Goal: Task Accomplishment & Management: Use online tool/utility

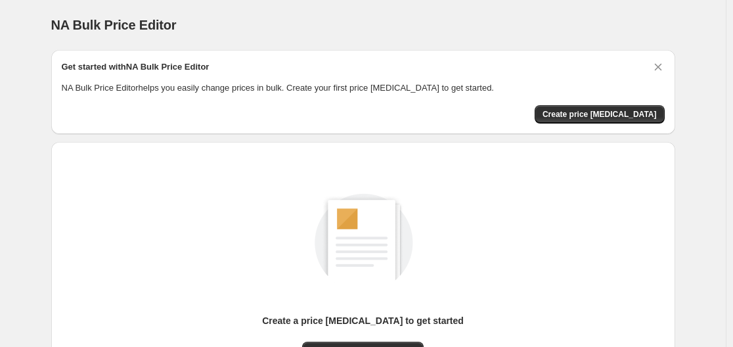
click at [299, 62] on div "Get started with NA Bulk Price Editor NA Bulk Price Editor helps you easily cha…" at bounding box center [363, 92] width 624 height 84
click at [372, 340] on div "Create a price [MEDICAL_DATA] to get started" at bounding box center [363, 328] width 202 height 28
click at [367, 344] on button "New price [MEDICAL_DATA]" at bounding box center [363, 351] width 122 height 18
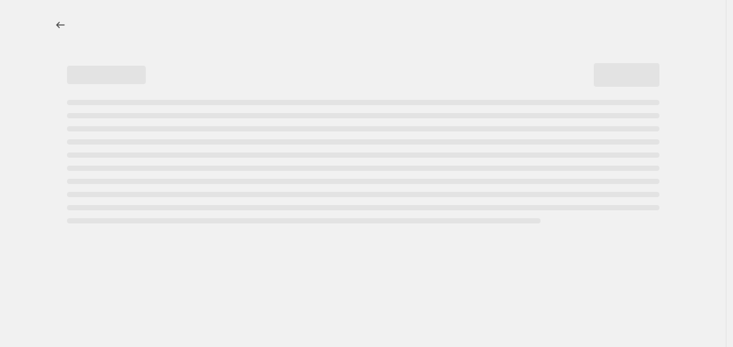
select select "percentage"
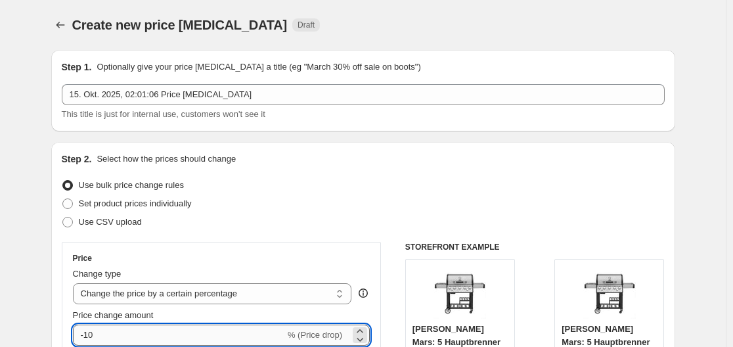
click at [272, 334] on input "-10" at bounding box center [179, 335] width 212 height 21
type input "-1"
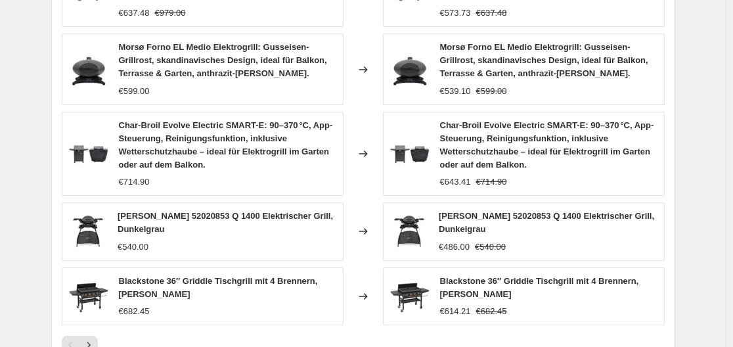
scroll to position [1054, 0]
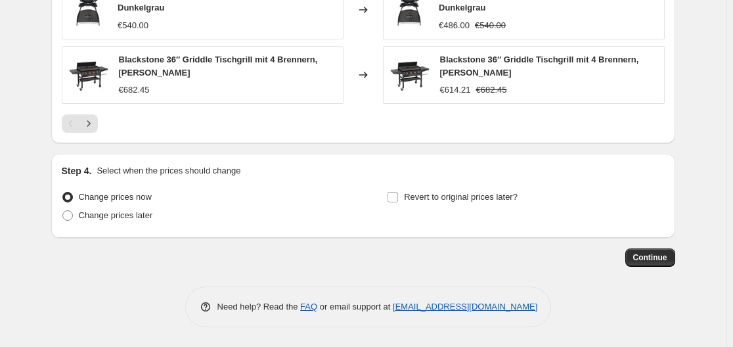
type input "-35"
click at [644, 261] on span "Continue" at bounding box center [650, 257] width 34 height 11
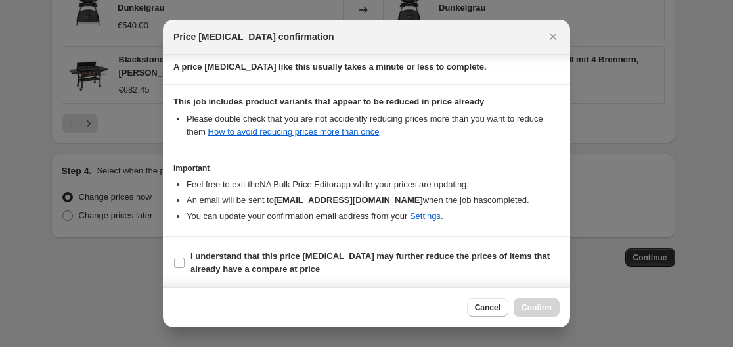
scroll to position [206, 0]
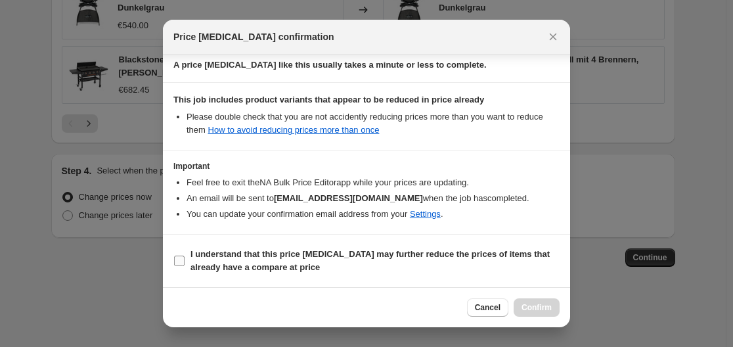
click at [351, 262] on span "I understand that this price [MEDICAL_DATA] may further reduce the prices of it…" at bounding box center [375, 261] width 369 height 26
click at [185, 262] on input "I understand that this price [MEDICAL_DATA] may further reduce the prices of it…" at bounding box center [179, 261] width 11 height 11
checkbox input "true"
click at [536, 313] on div "Cancel Confirm" at bounding box center [366, 307] width 407 height 40
click at [536, 312] on span "Confirm" at bounding box center [537, 307] width 30 height 11
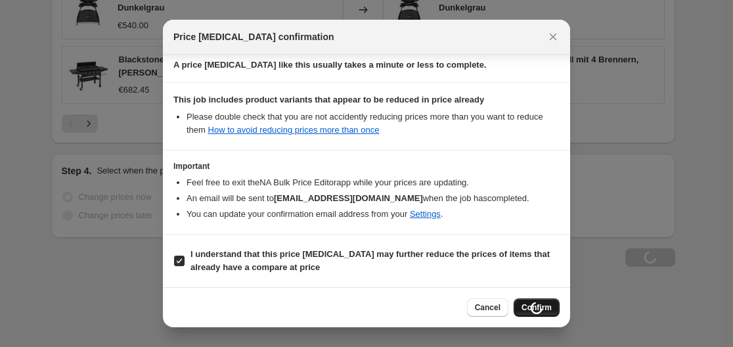
click at [536, 312] on div "Cancel Loading Confirm" at bounding box center [513, 307] width 93 height 18
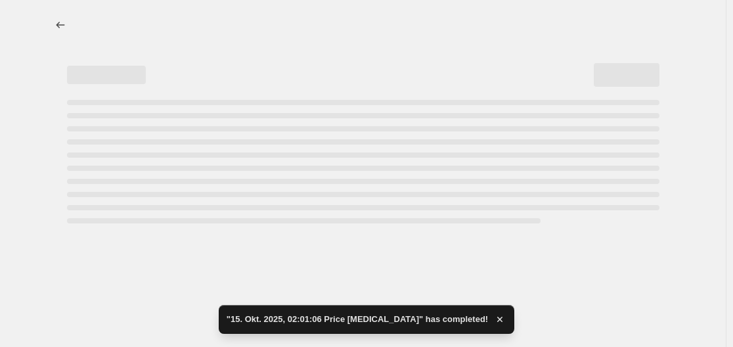
select select "percentage"
